Goal: Task Accomplishment & Management: Manage account settings

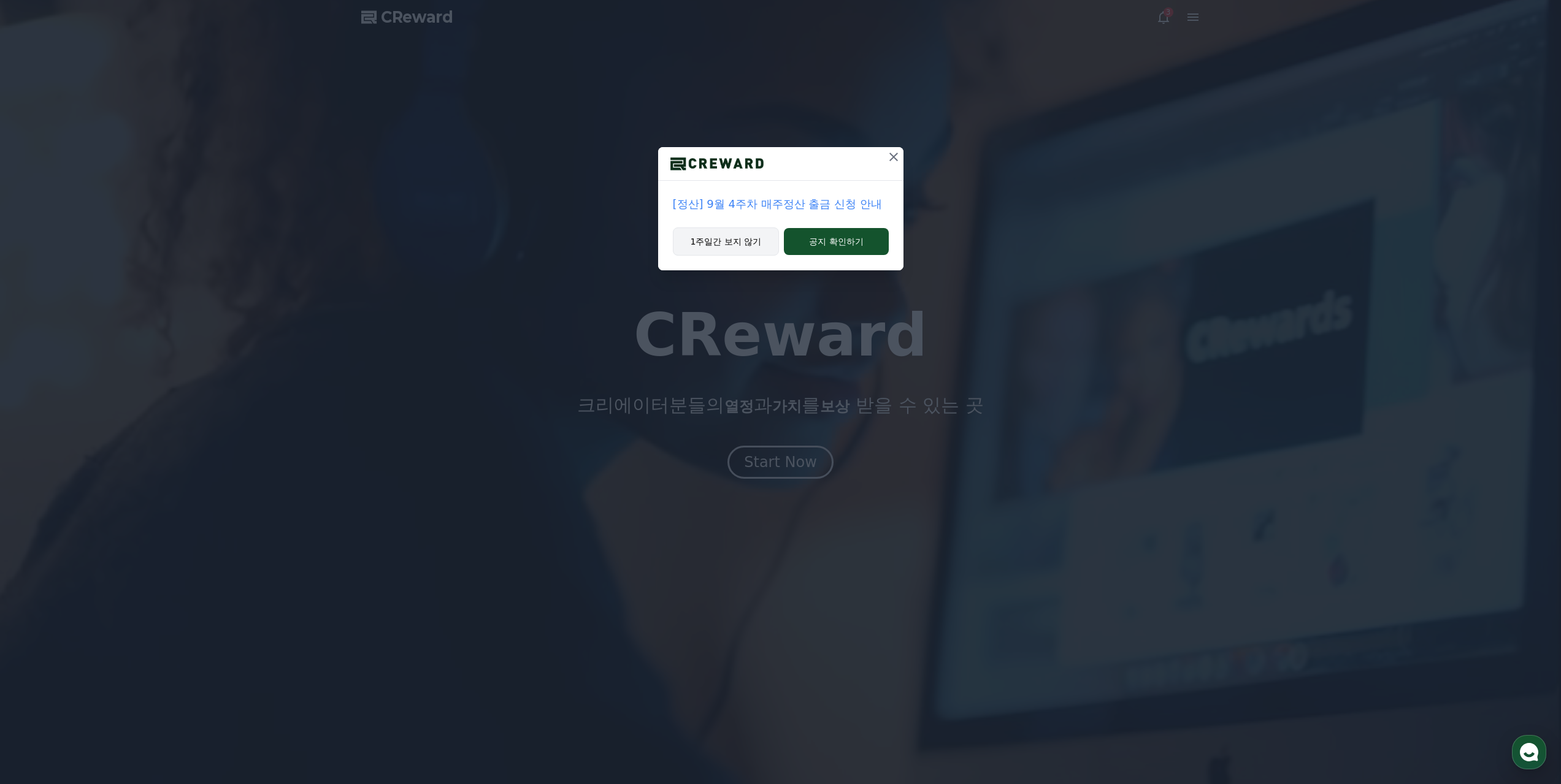
click at [747, 245] on button "1주일간 보지 않기" at bounding box center [726, 241] width 107 height 28
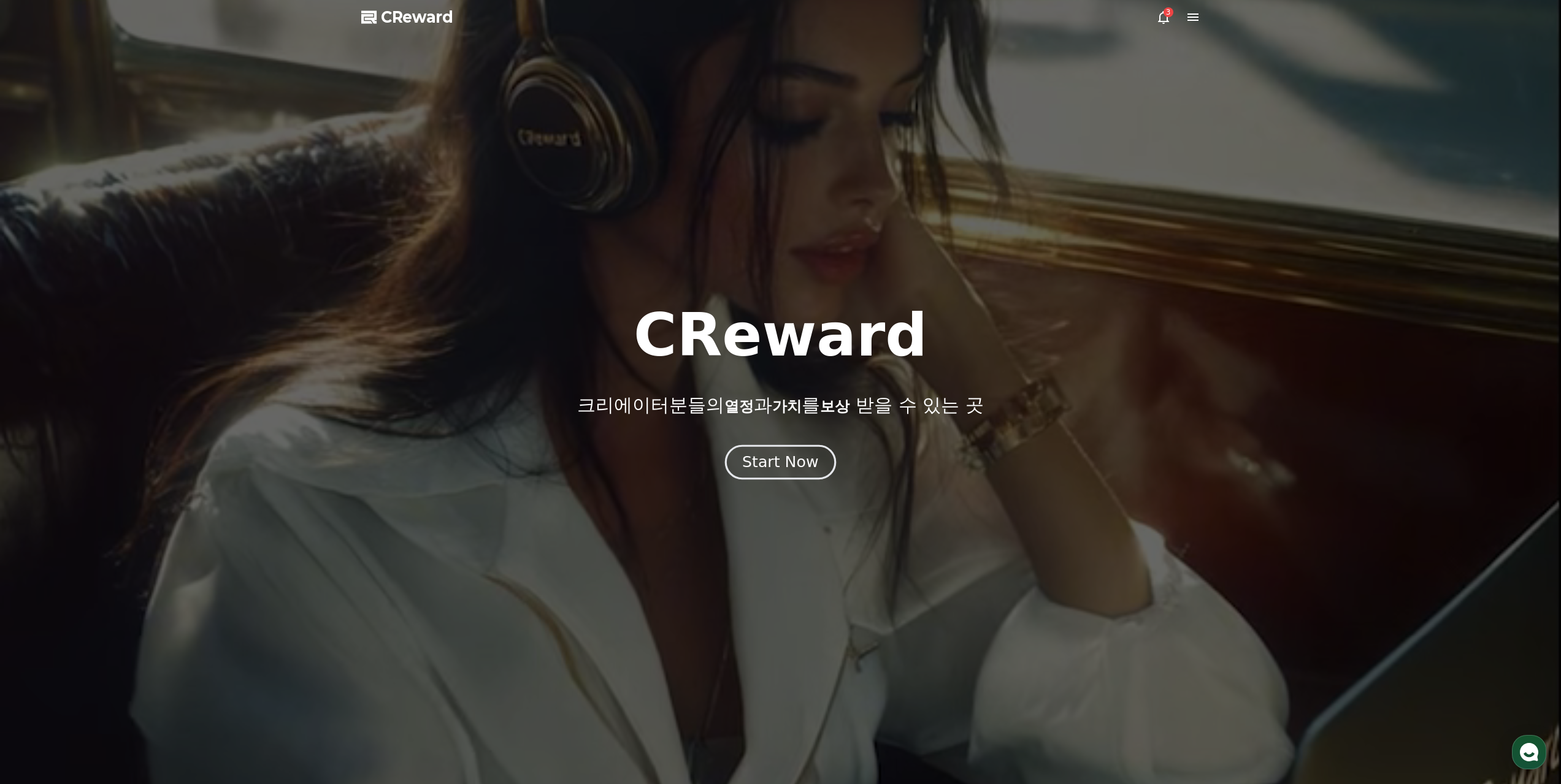
click at [791, 468] on div "Start Now" at bounding box center [780, 462] width 76 height 21
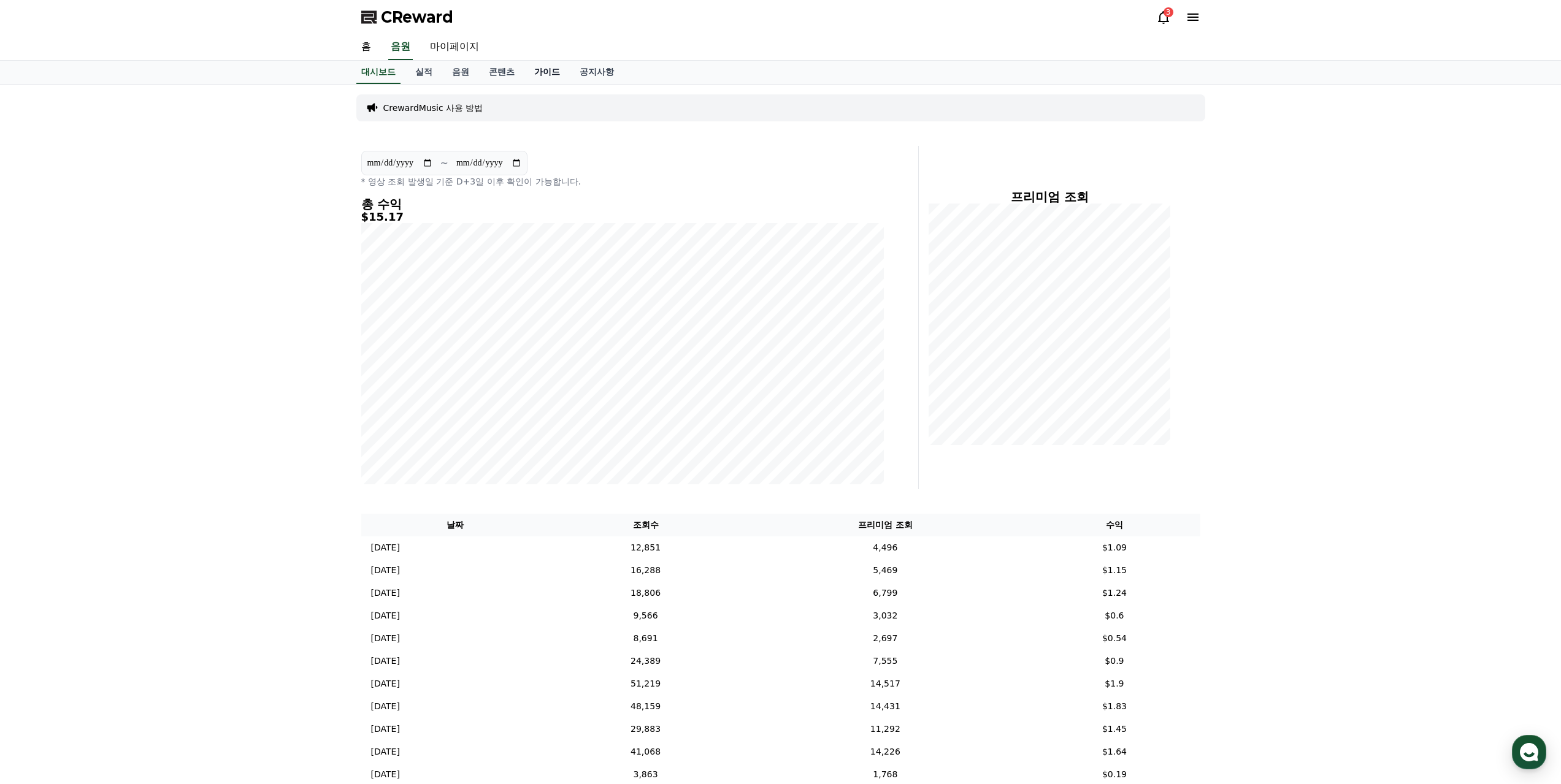
click at [542, 72] on link "가이드" at bounding box center [547, 73] width 45 height 23
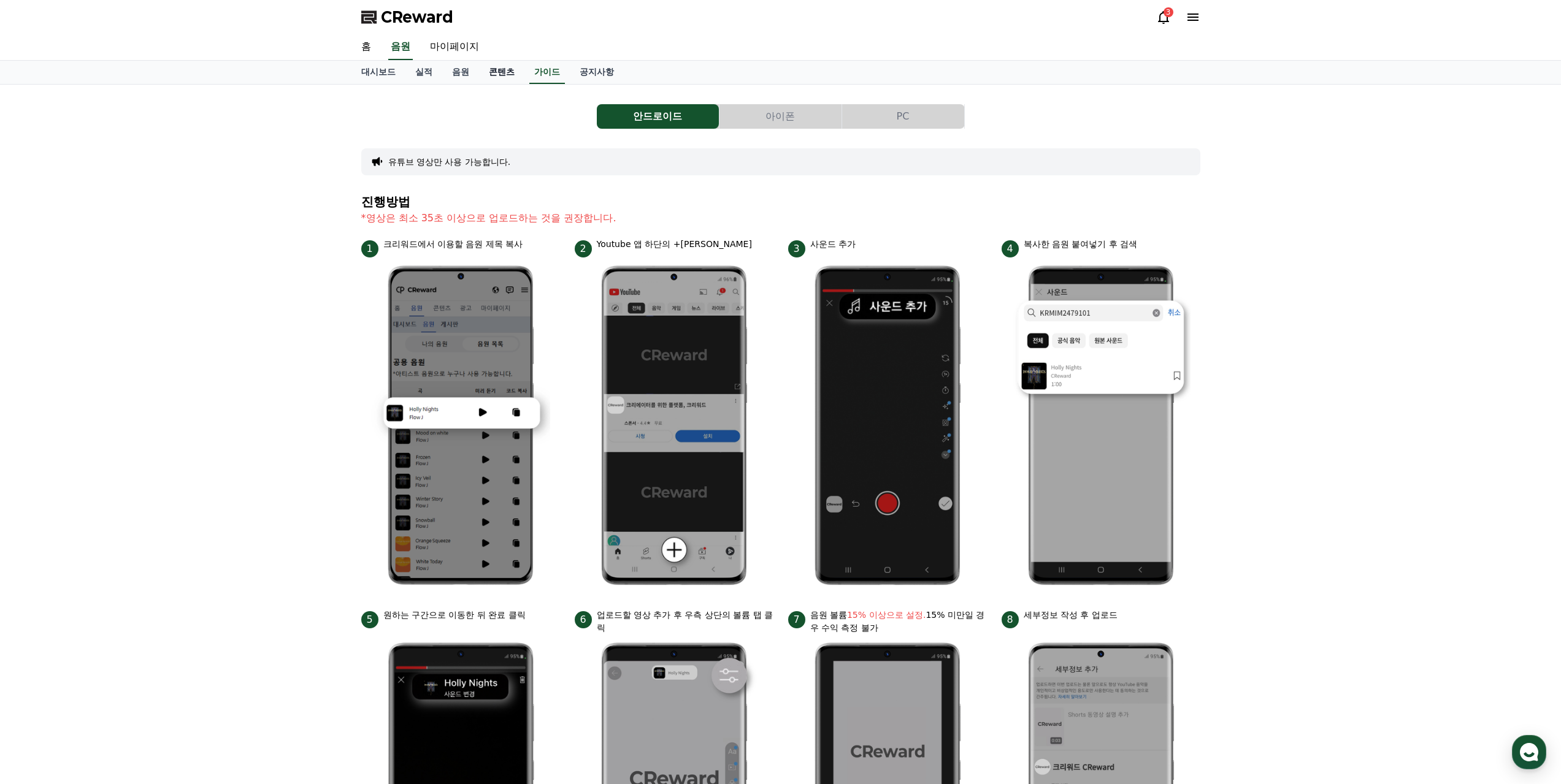
click at [504, 76] on link "콘텐츠" at bounding box center [502, 73] width 45 height 23
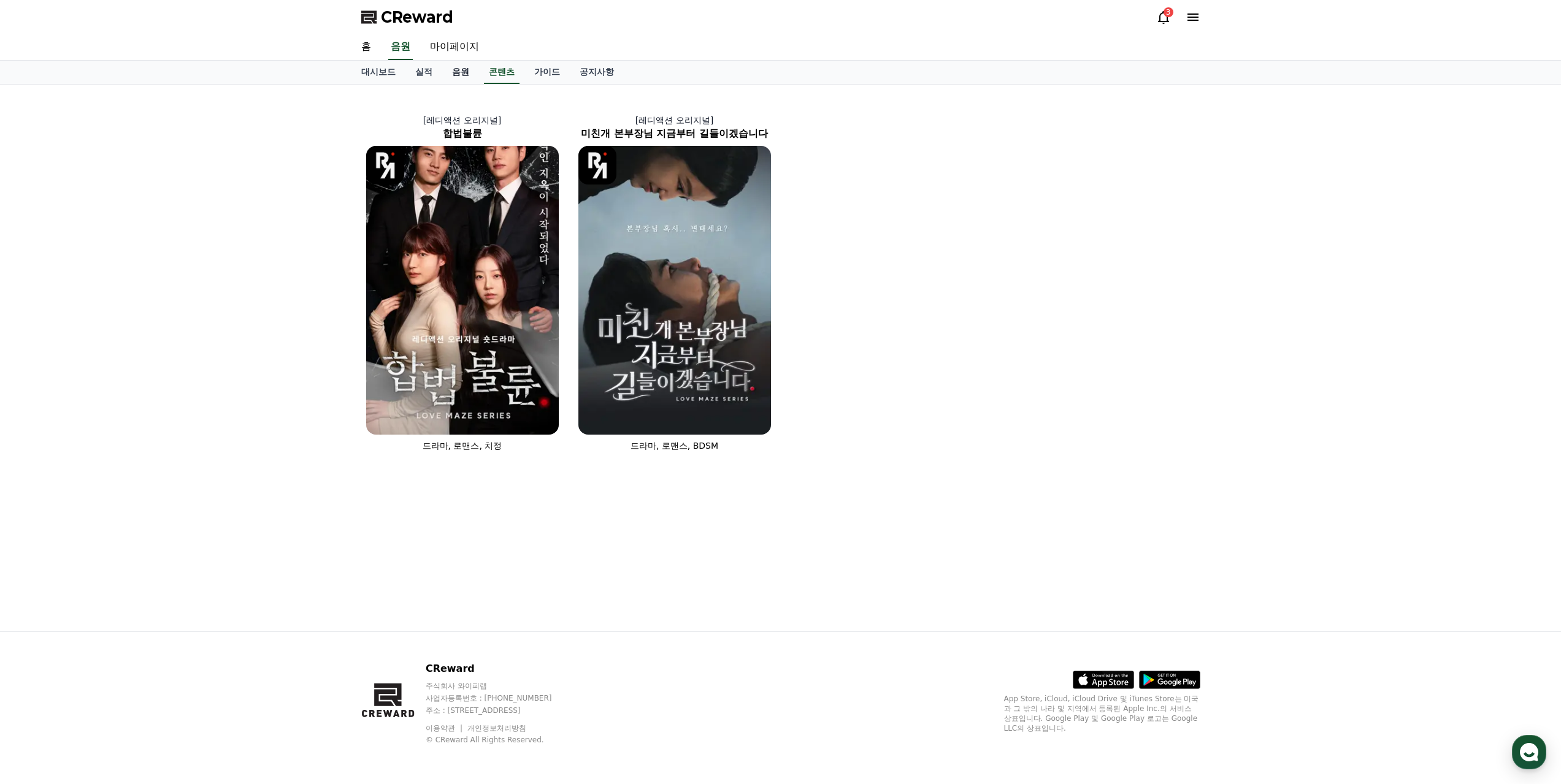
click at [455, 76] on link "음원" at bounding box center [460, 73] width 37 height 23
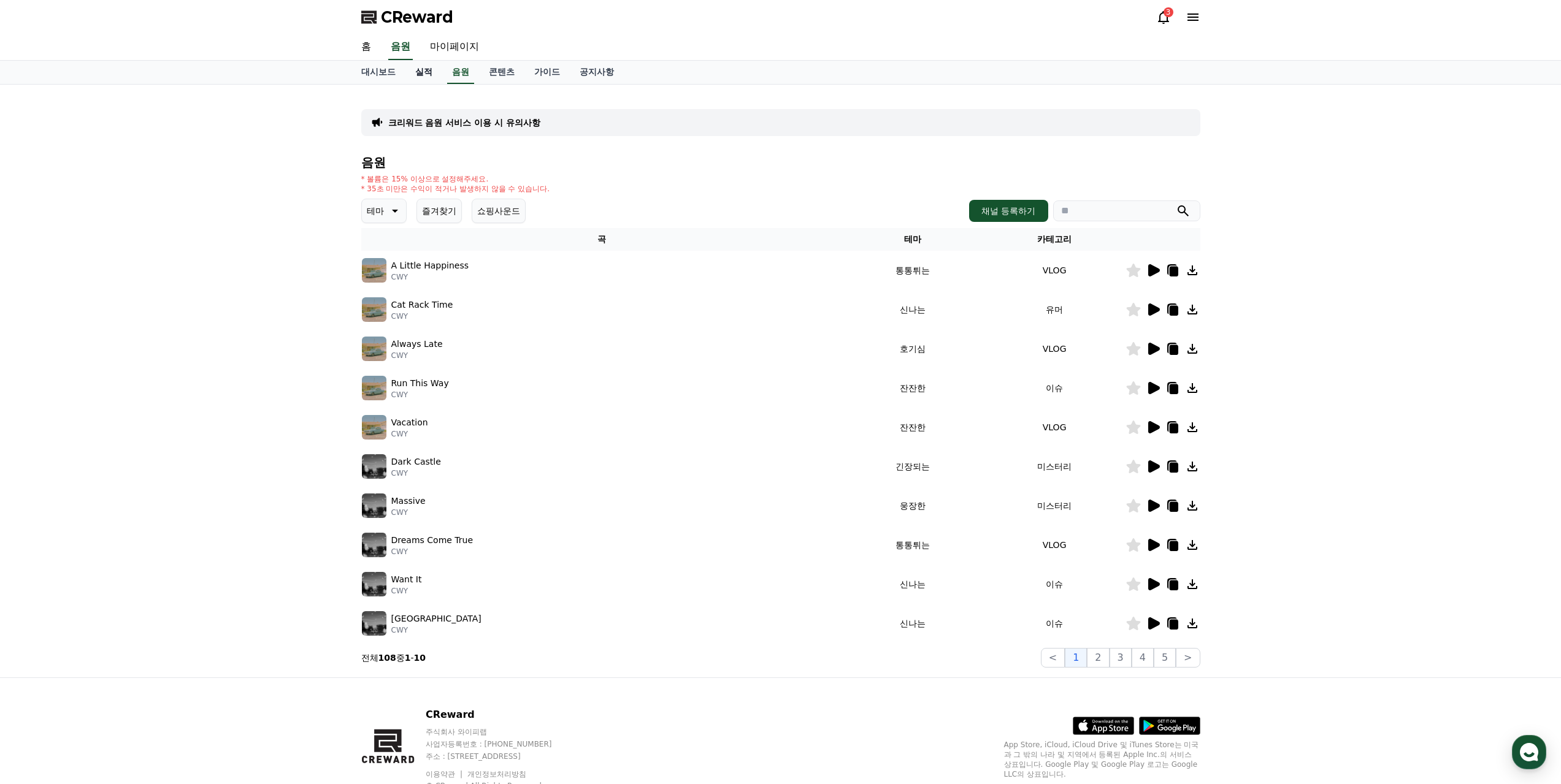
drag, startPoint x: 423, startPoint y: 75, endPoint x: 438, endPoint y: 53, distance: 26.6
click at [422, 74] on link "실적" at bounding box center [424, 73] width 37 height 23
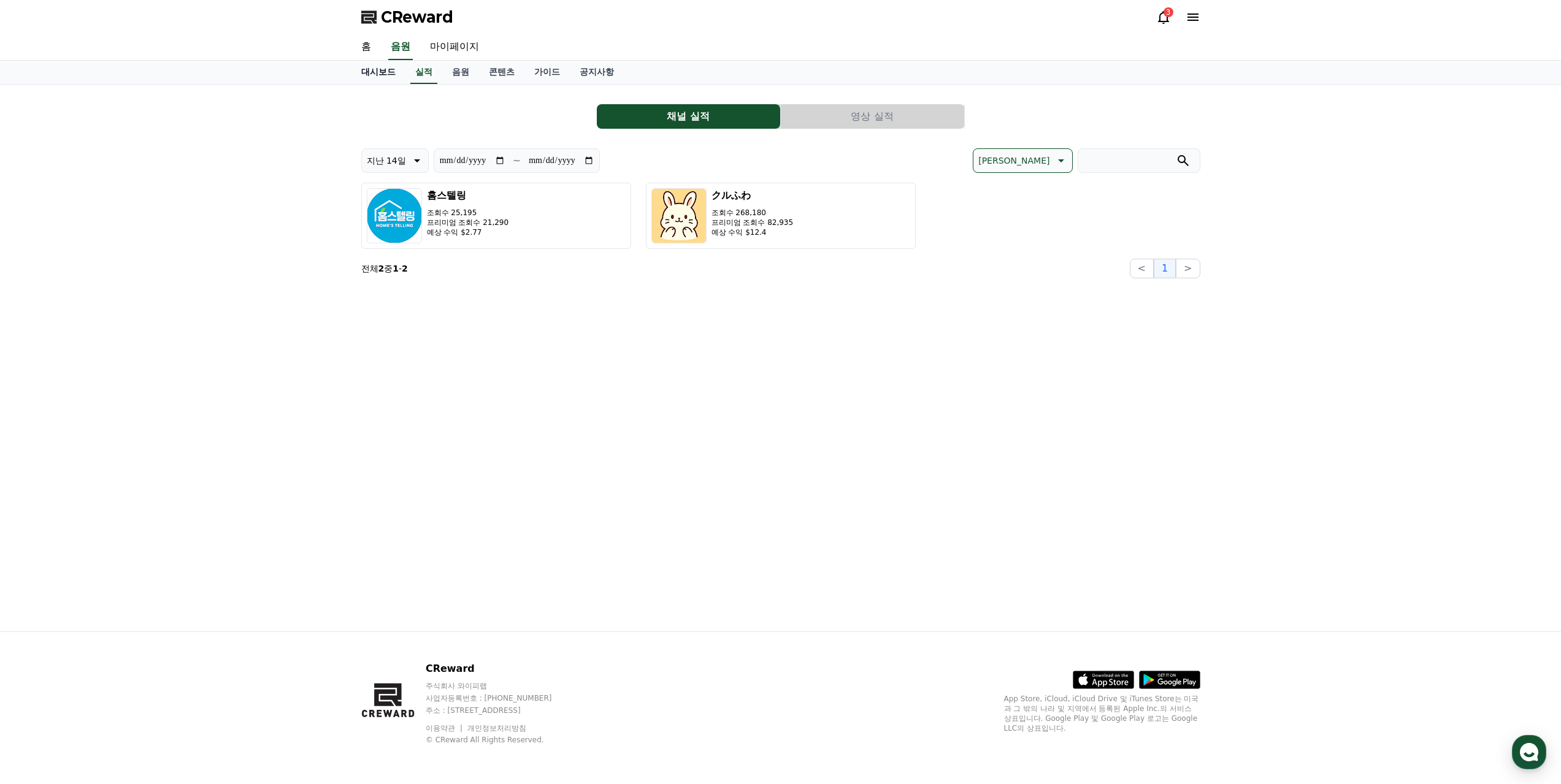
click at [369, 72] on link "대시보드" at bounding box center [378, 73] width 54 height 23
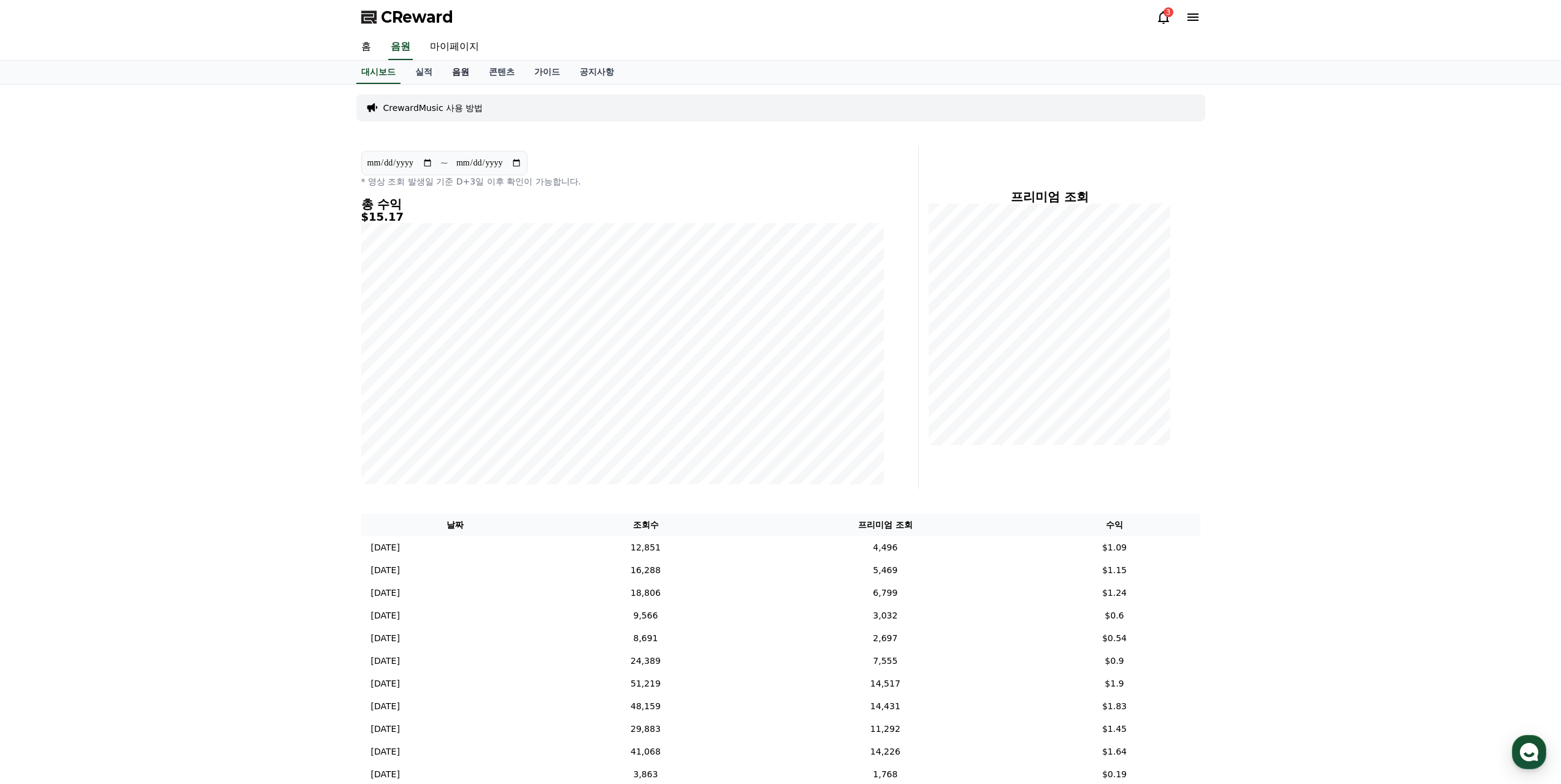
click at [473, 68] on link "음원" at bounding box center [460, 73] width 37 height 23
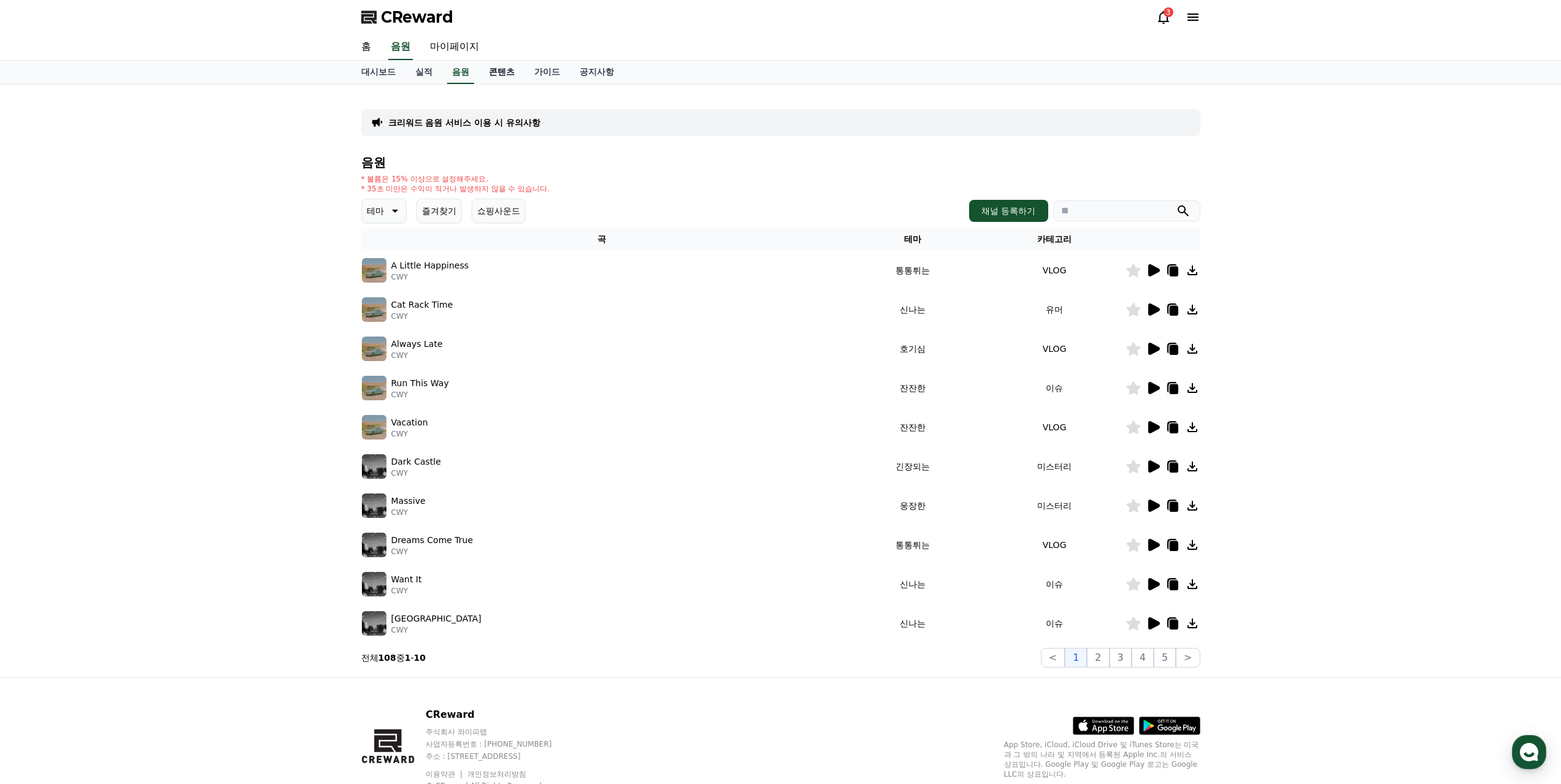
click at [501, 68] on link "콘텐츠" at bounding box center [502, 73] width 45 height 23
click at [547, 68] on link "가이드" at bounding box center [547, 73] width 45 height 23
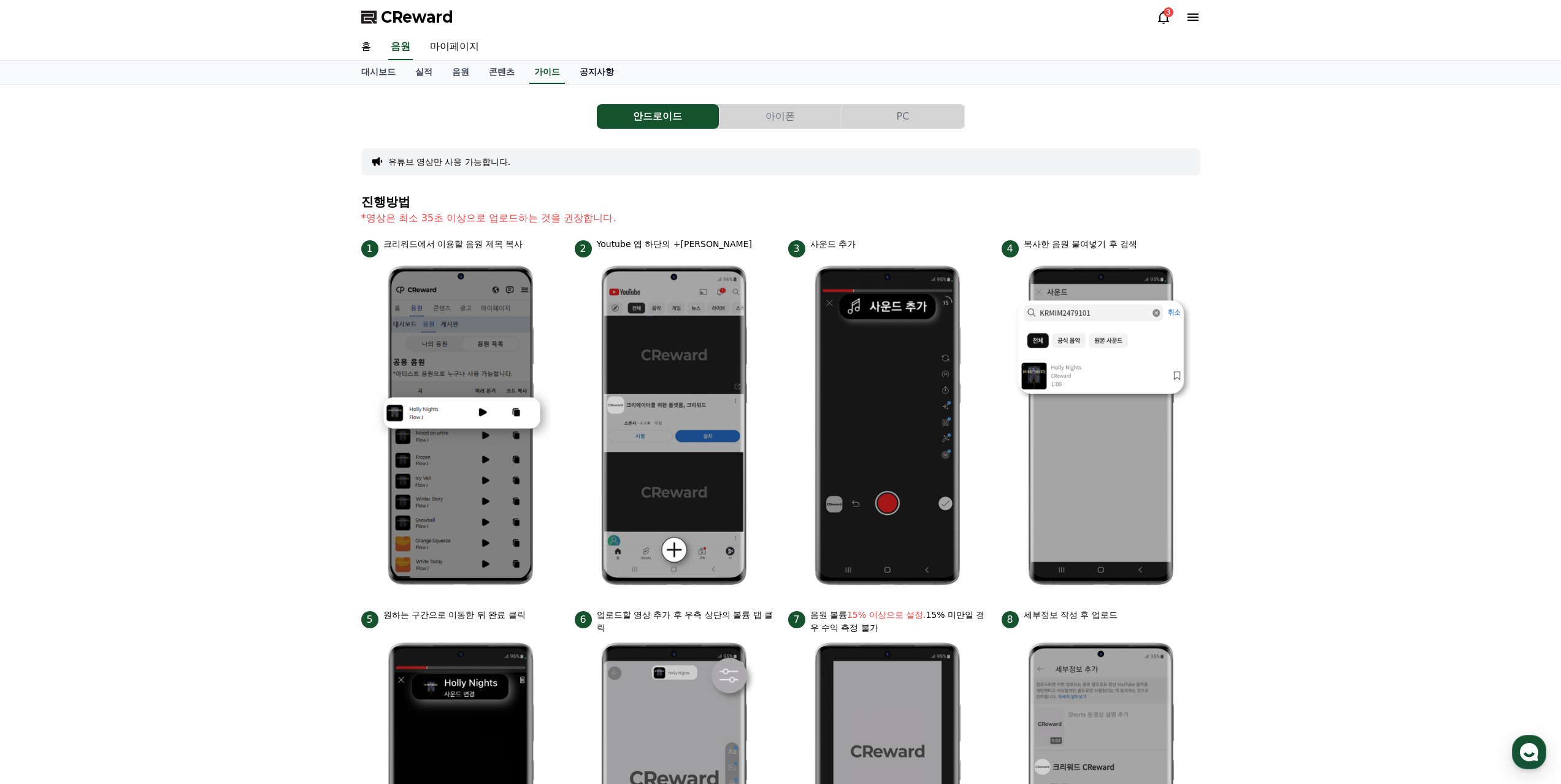
click at [583, 68] on link "공지사항" at bounding box center [597, 73] width 54 height 23
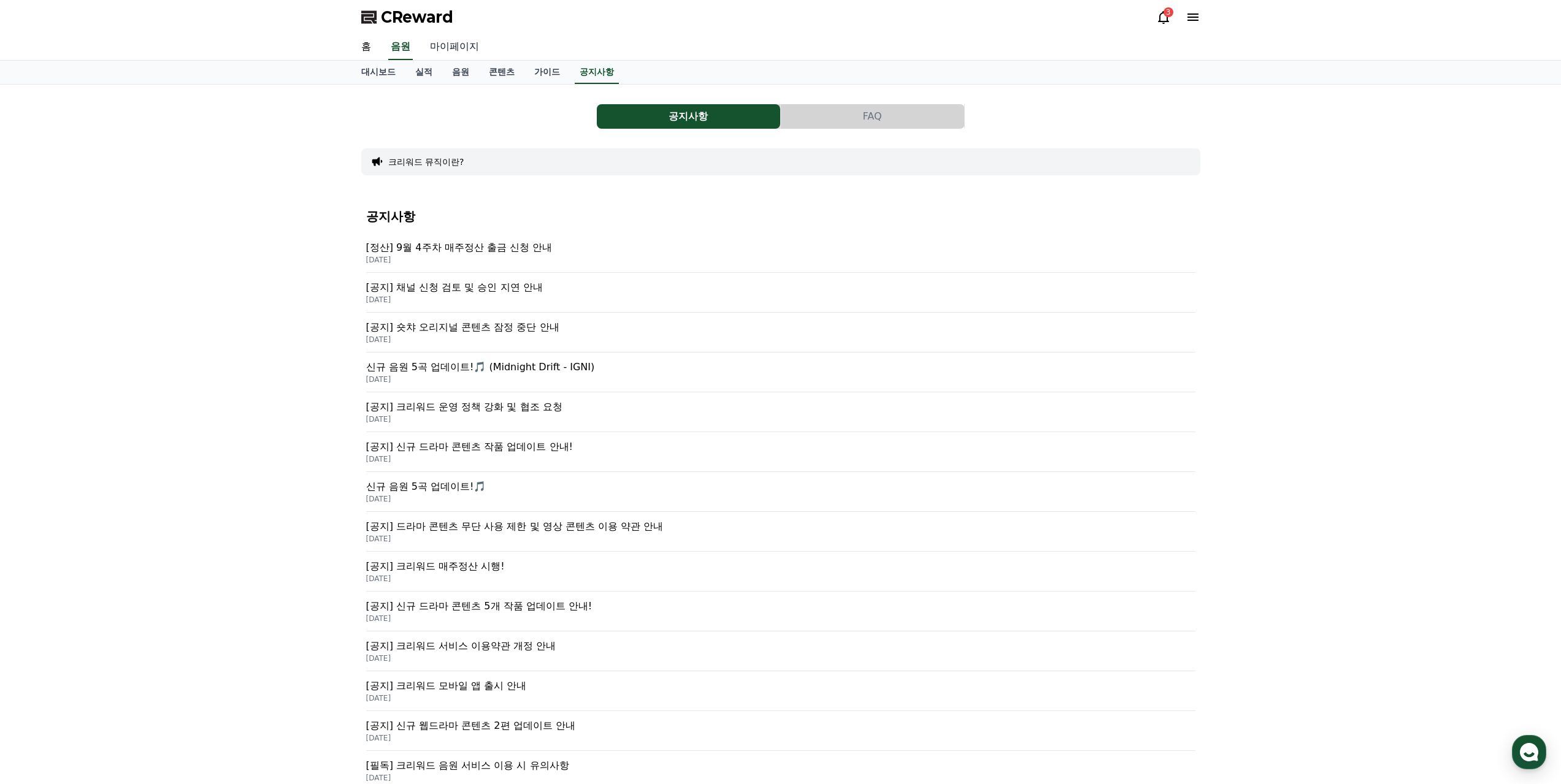
click at [479, 47] on link "마이페이지" at bounding box center [454, 47] width 68 height 25
select select "**********"
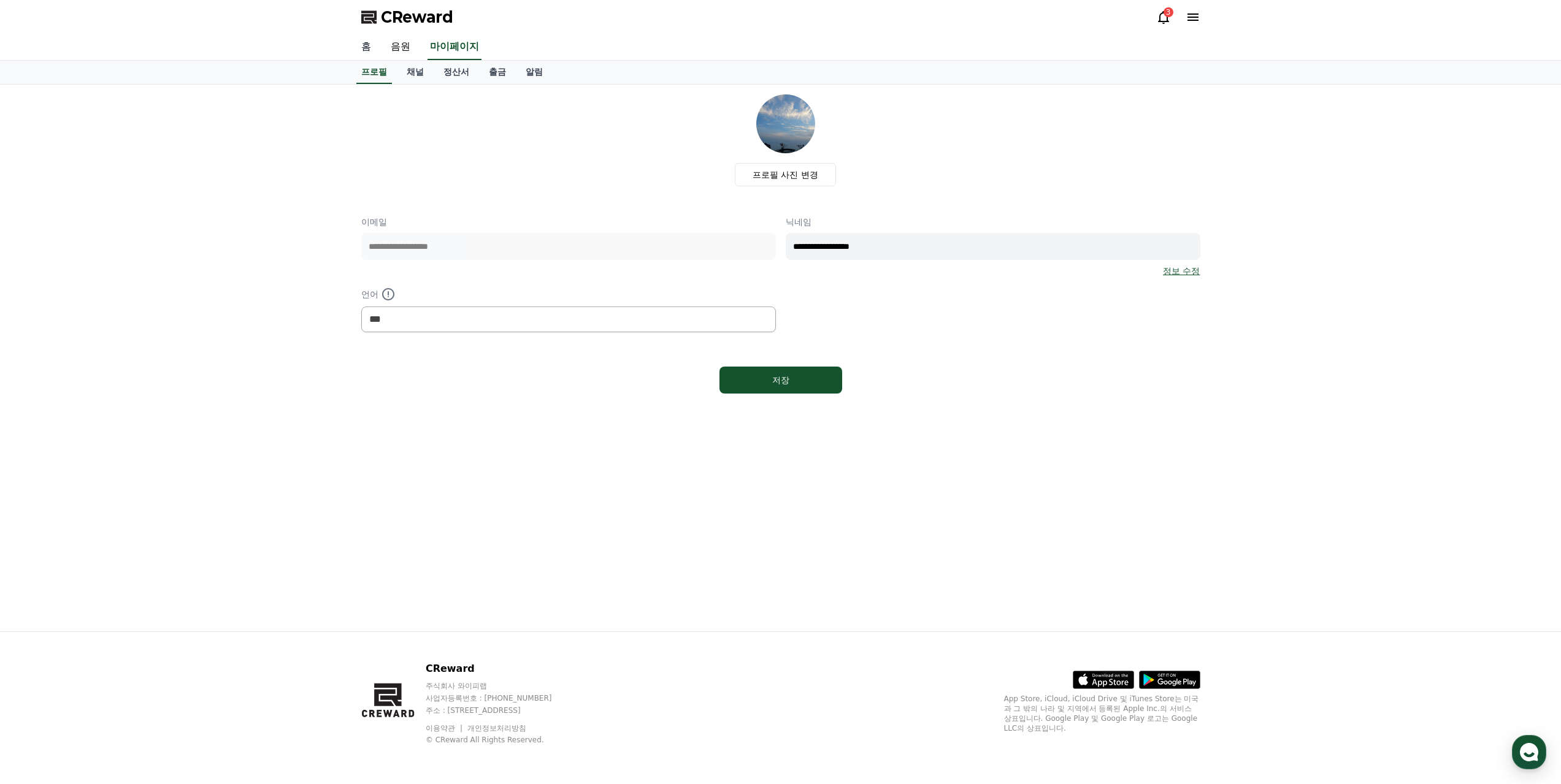
click at [371, 45] on link "홈" at bounding box center [366, 47] width 29 height 25
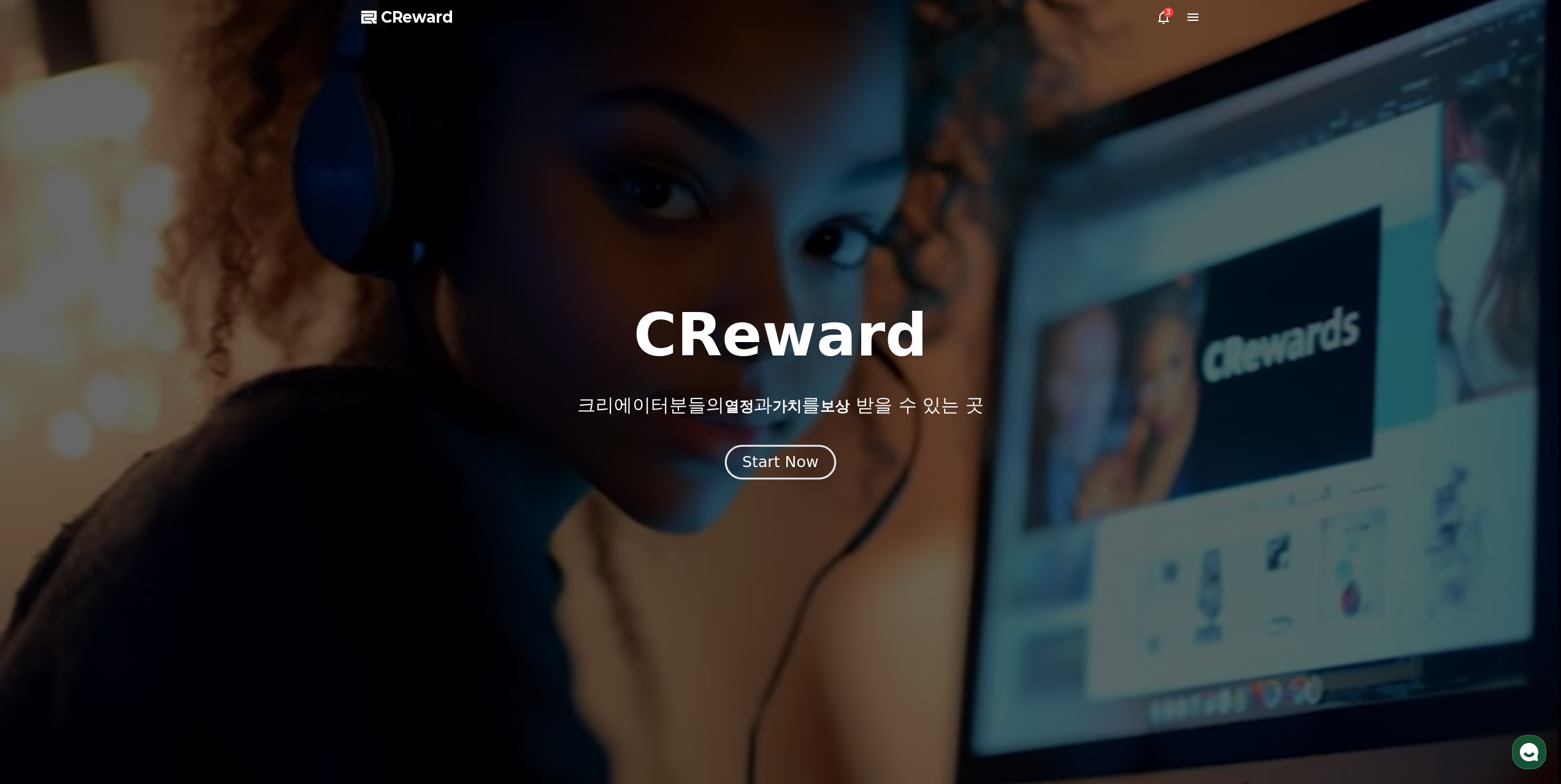
click at [806, 464] on div "Start Now" at bounding box center [780, 462] width 76 height 21
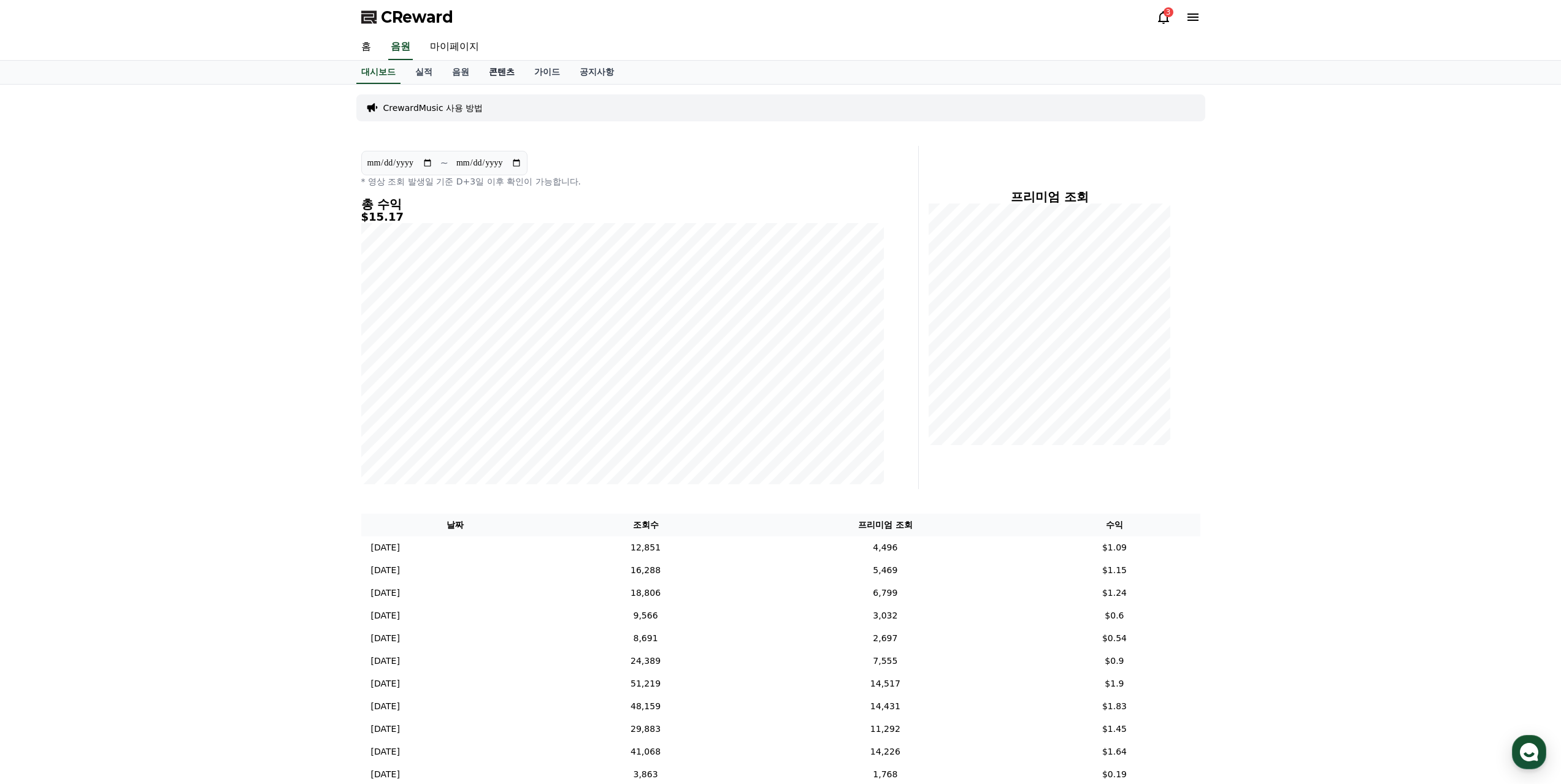
click at [490, 75] on link "콘텐츠" at bounding box center [502, 73] width 45 height 23
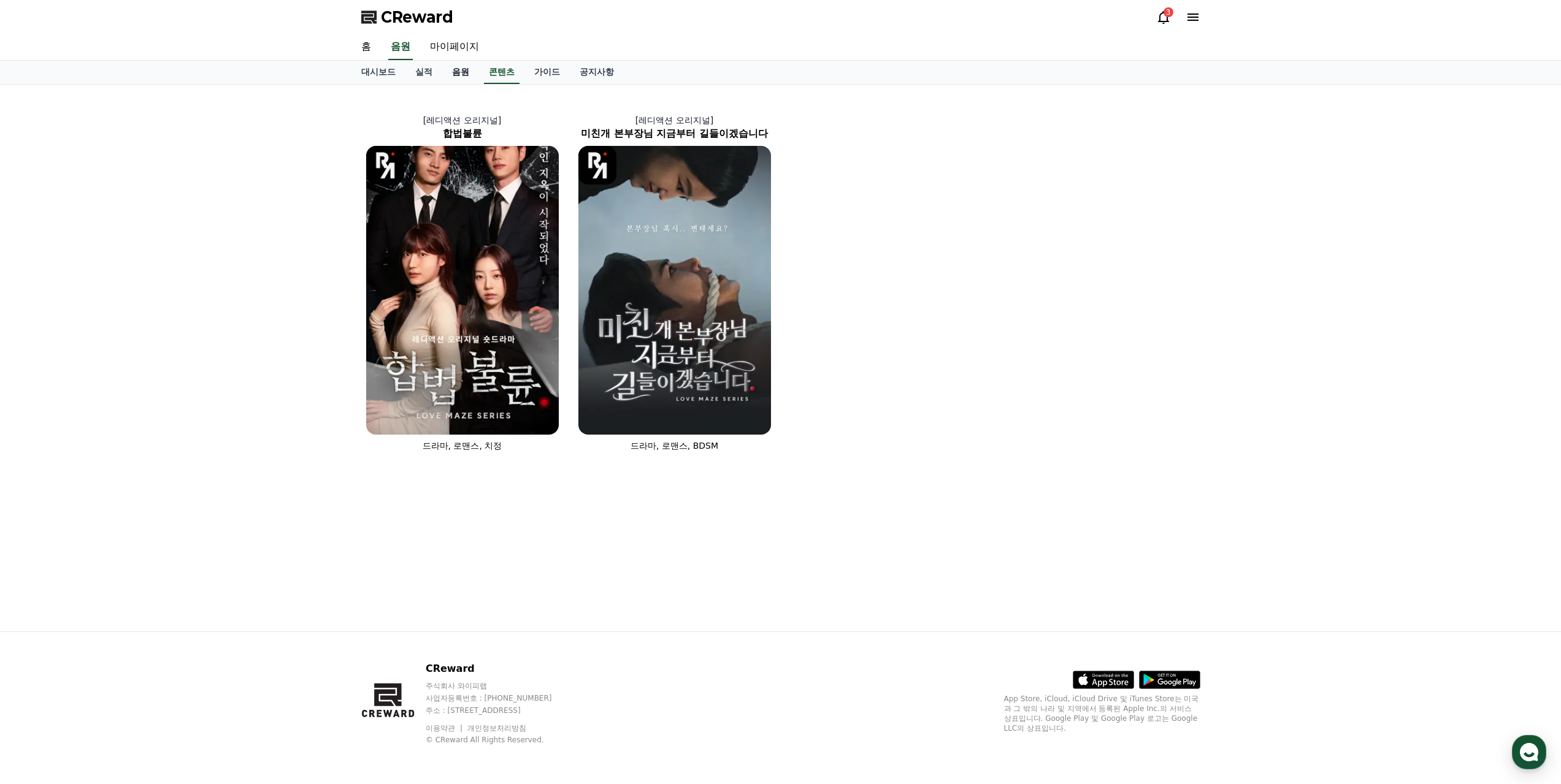
click at [462, 76] on link "음원" at bounding box center [460, 73] width 37 height 23
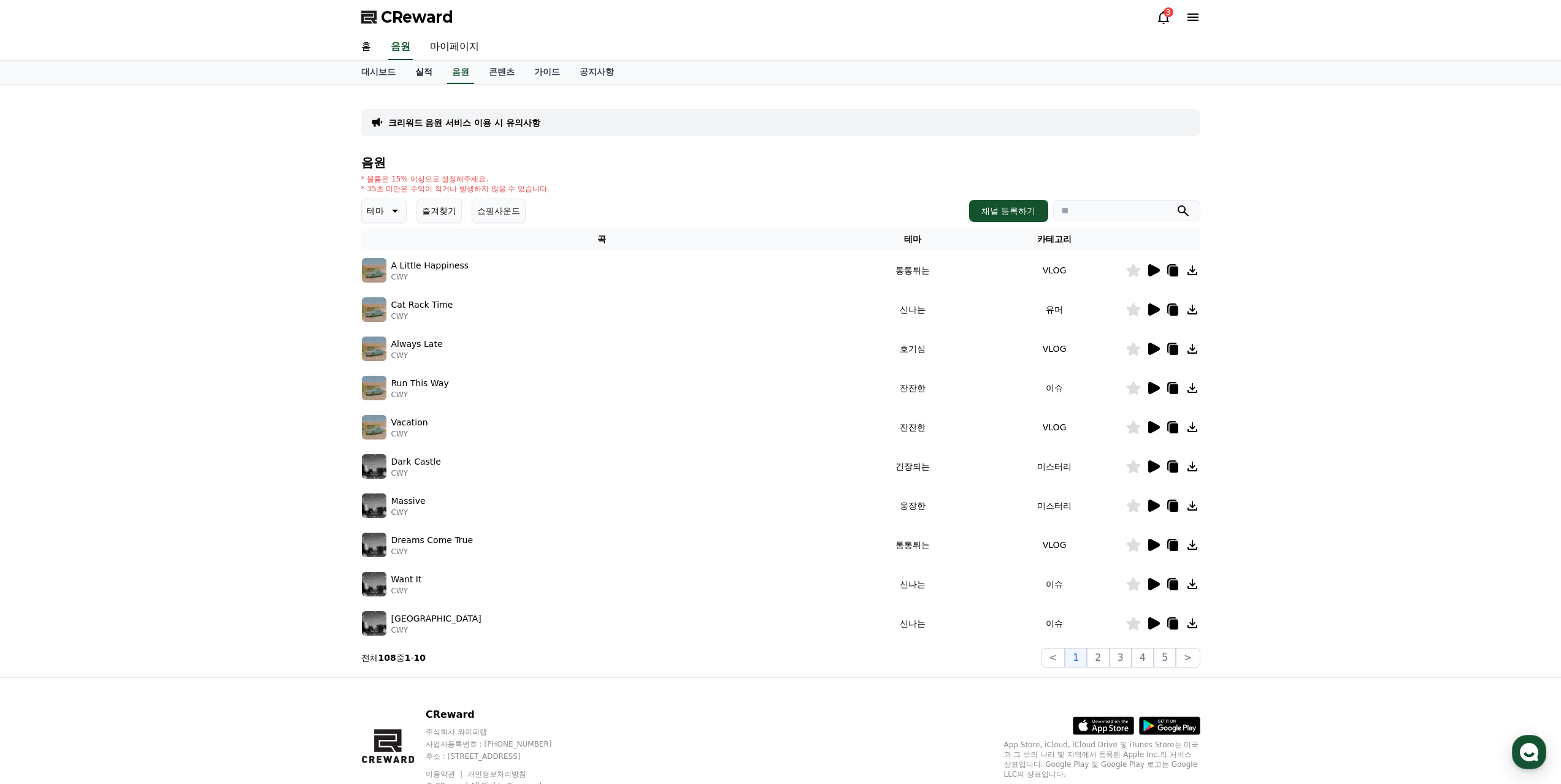
click at [426, 73] on link "실적" at bounding box center [424, 73] width 37 height 23
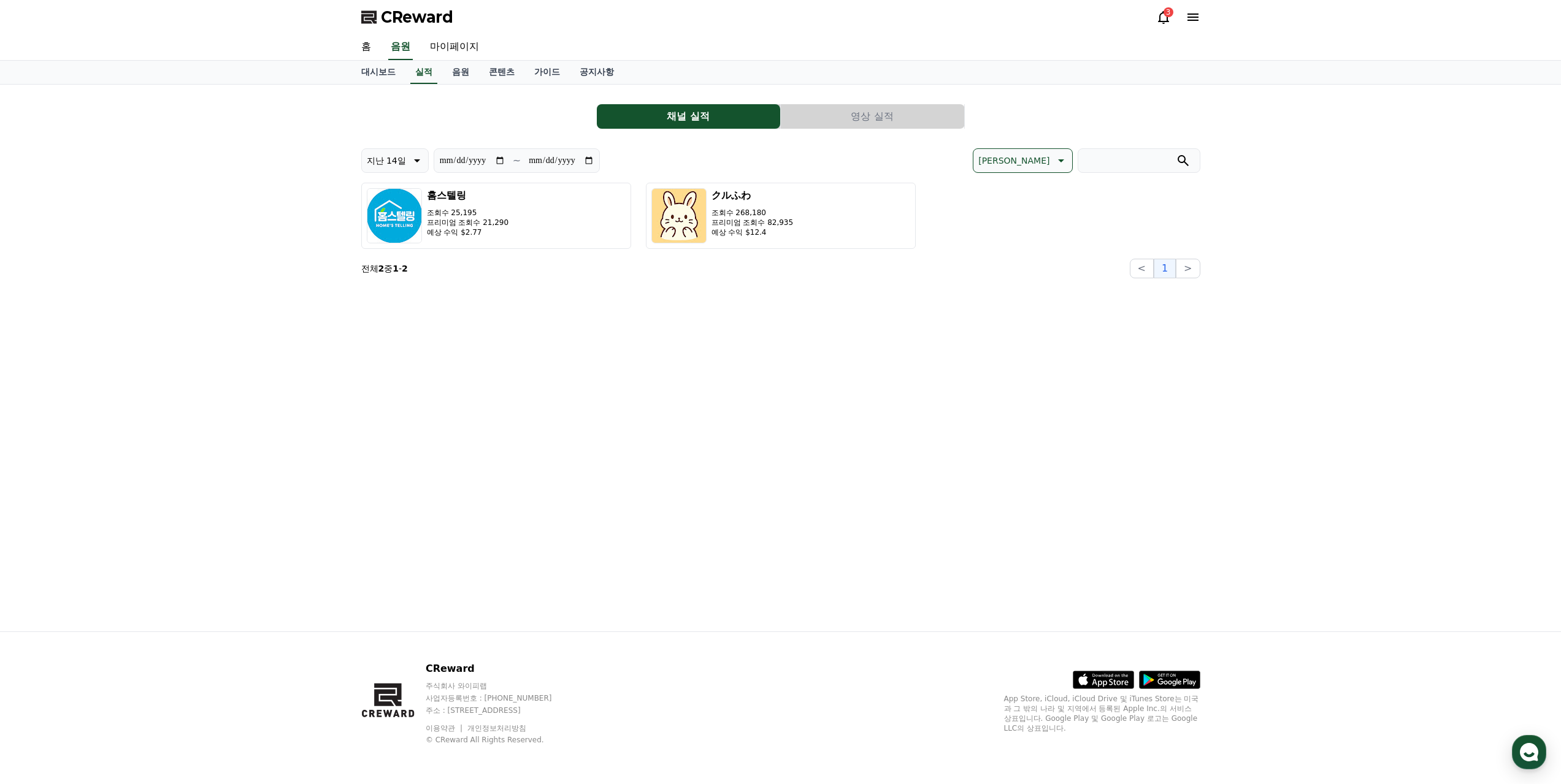
click at [907, 114] on button "영상 실적" at bounding box center [872, 116] width 183 height 25
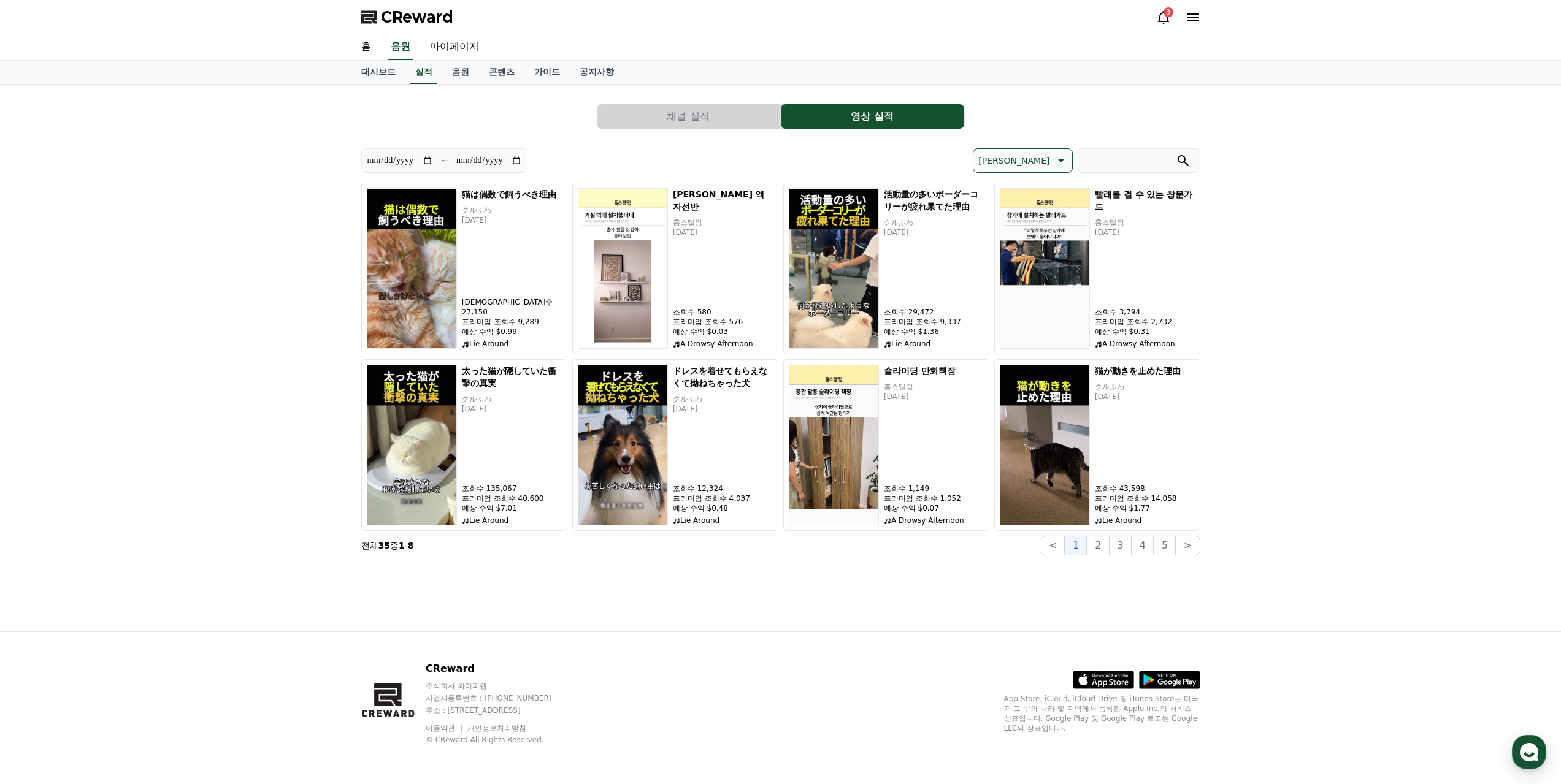
click at [662, 49] on div "홈 음원 마이페이지" at bounding box center [780, 47] width 859 height 25
click at [662, 45] on div "홈 음원 마이페이지" at bounding box center [780, 47] width 859 height 25
click at [460, 44] on link "마이페이지" at bounding box center [454, 47] width 68 height 25
select select "**********"
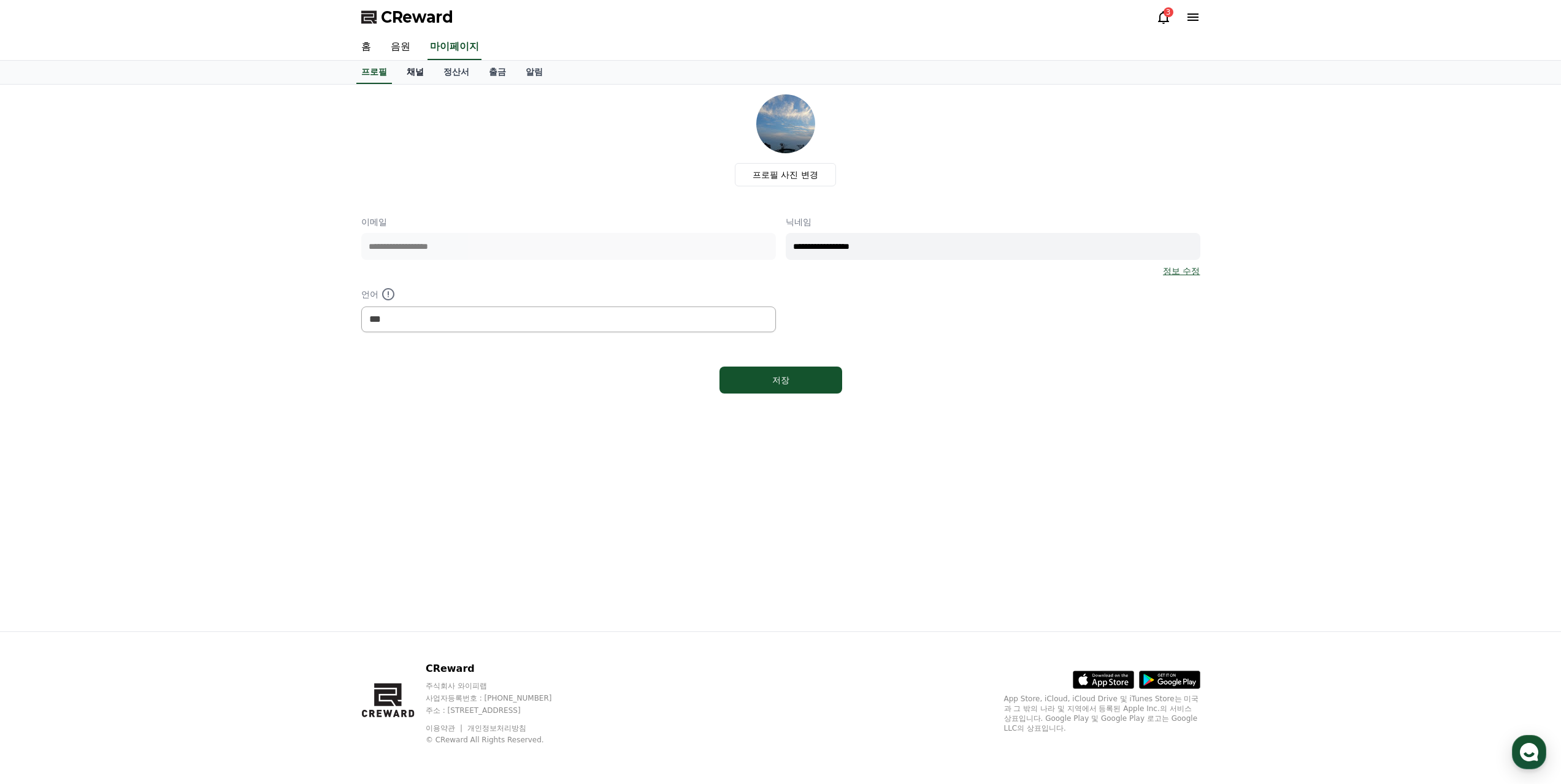
click at [417, 73] on link "채널" at bounding box center [415, 73] width 37 height 23
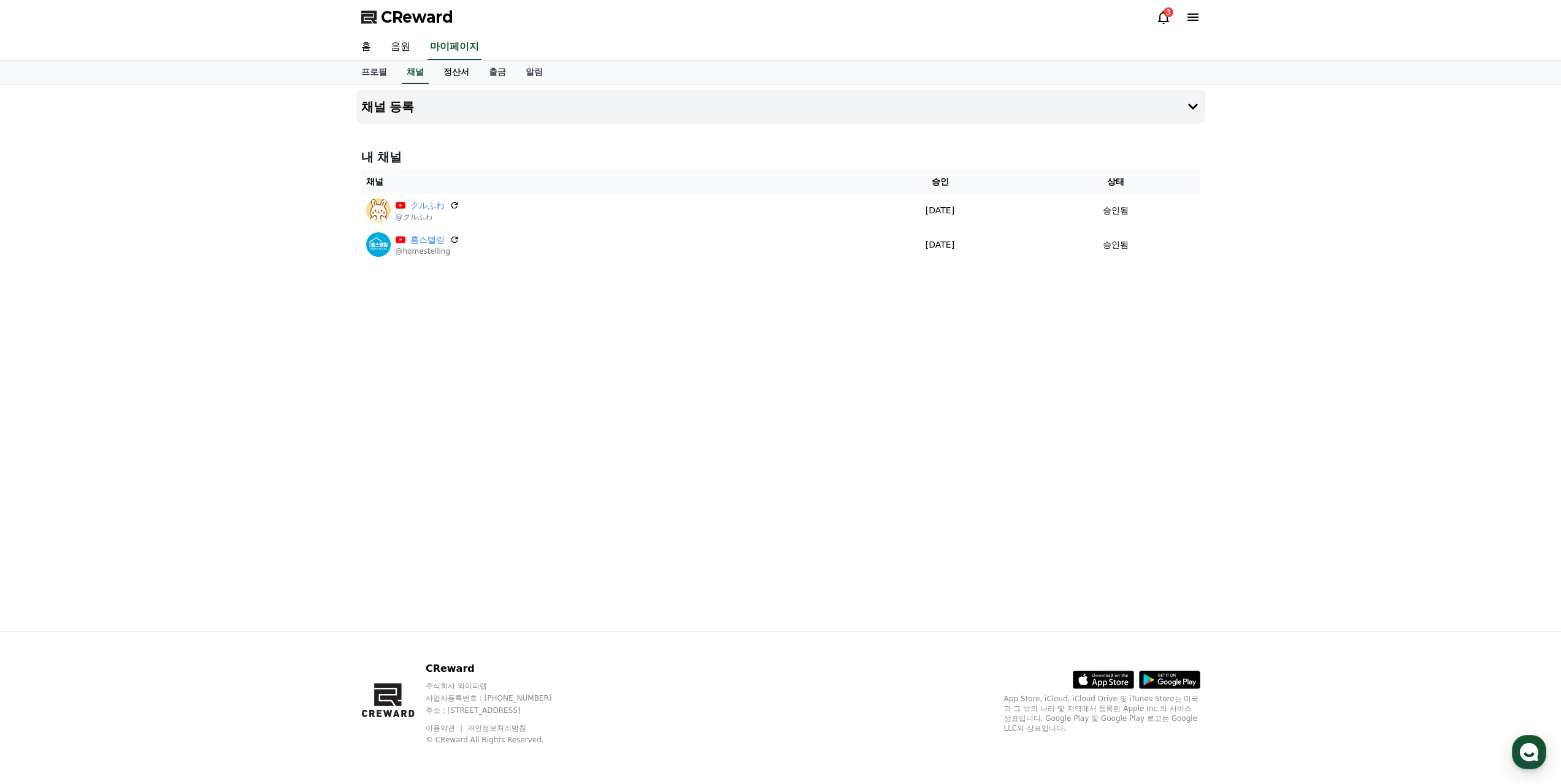
click at [457, 73] on link "정산서" at bounding box center [456, 73] width 45 height 23
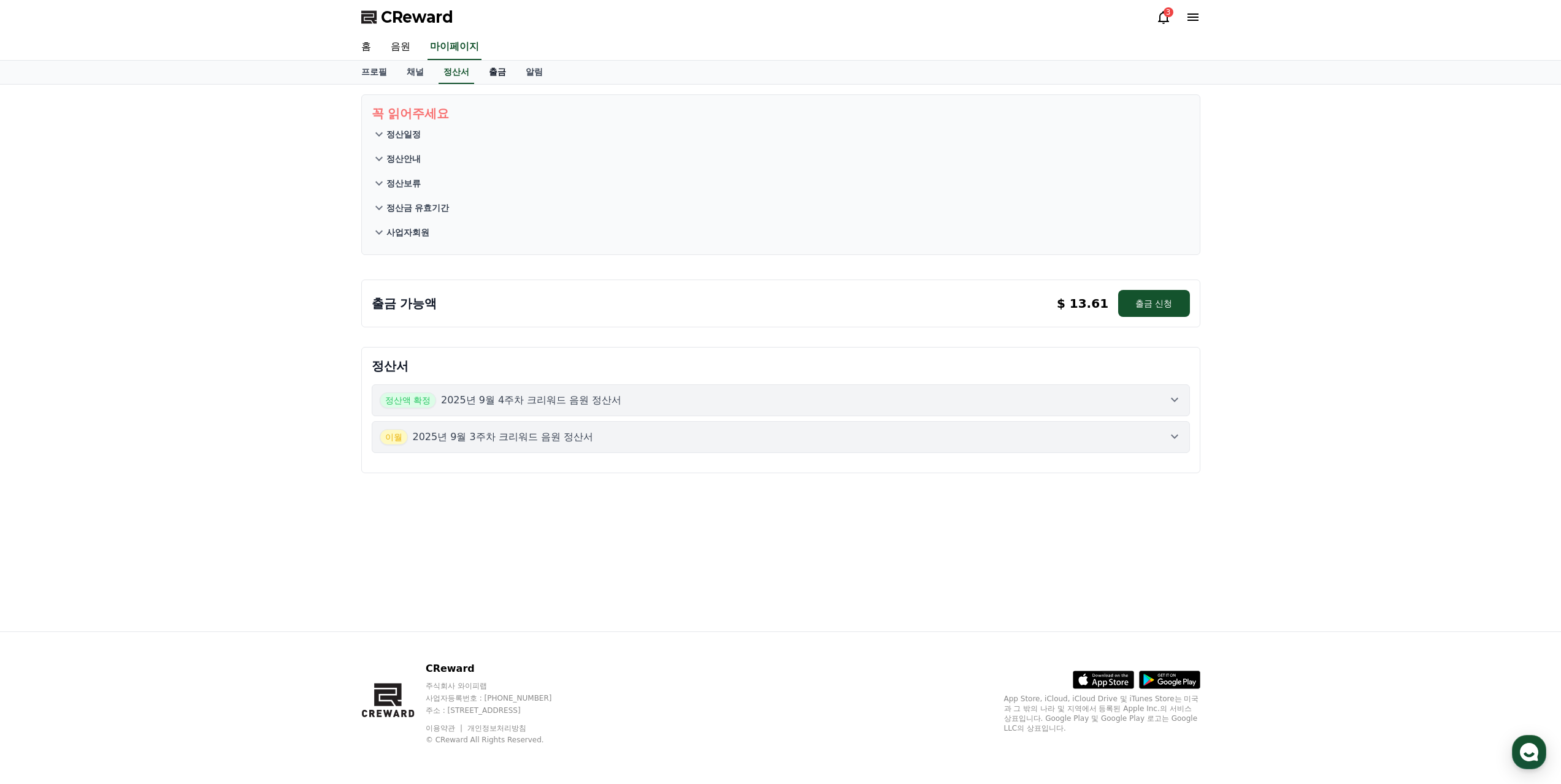
click at [494, 73] on link "출금" at bounding box center [497, 73] width 37 height 23
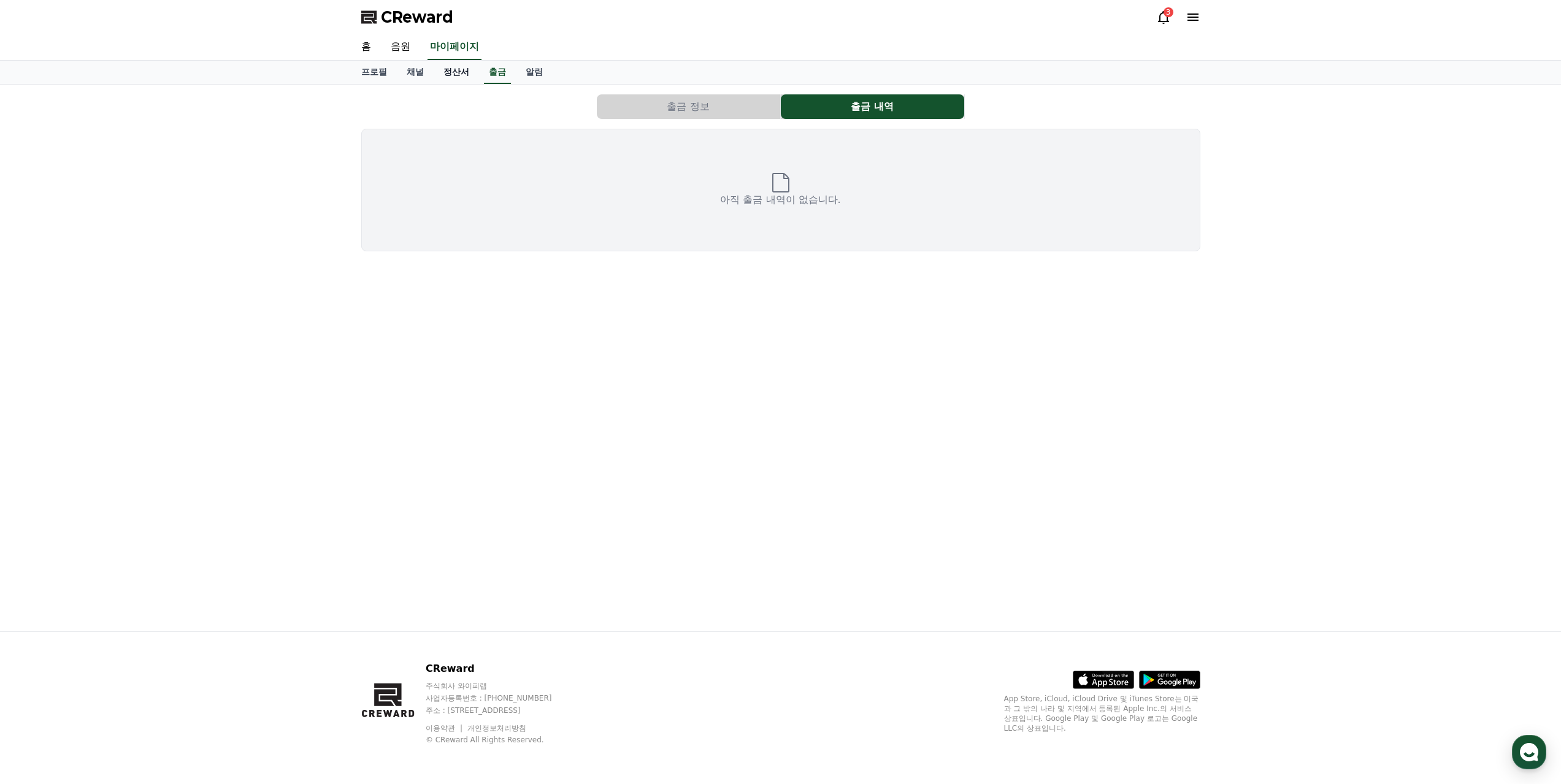
click at [446, 72] on link "정산서" at bounding box center [456, 73] width 45 height 23
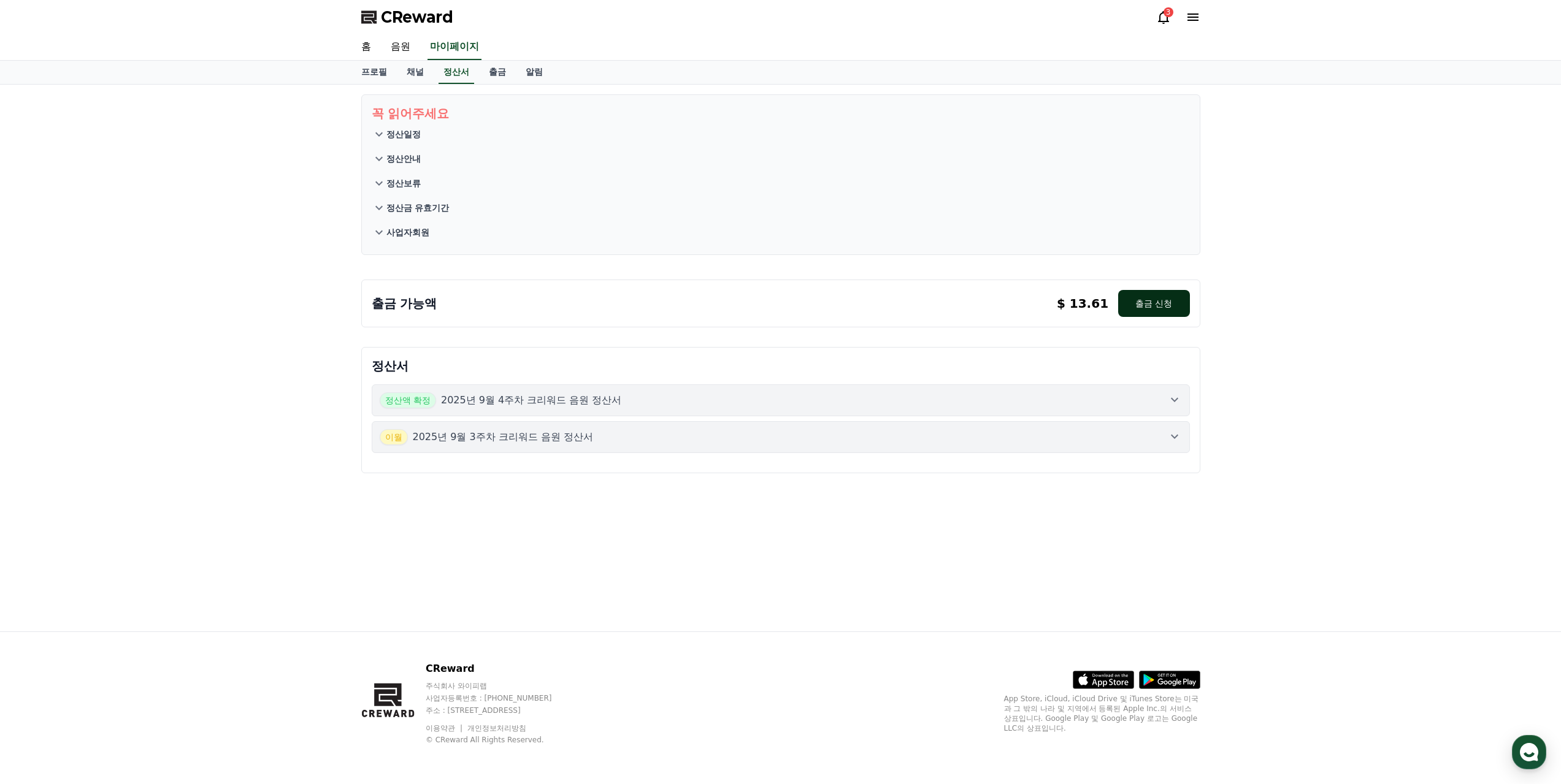
click at [1155, 300] on button "출금 신청" at bounding box center [1154, 303] width 71 height 27
